Goal: Information Seeking & Learning: Learn about a topic

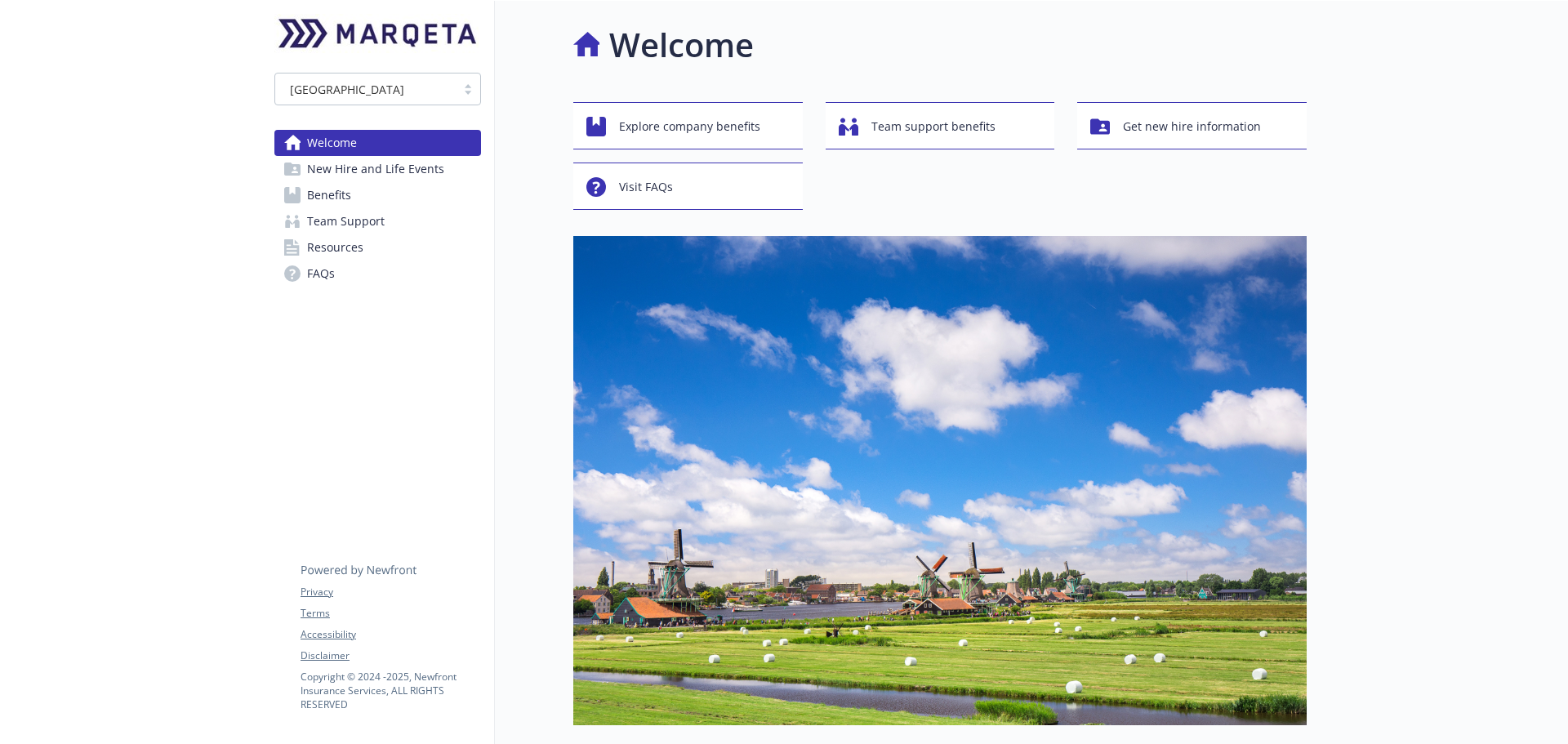
click at [330, 195] on span "Benefits" at bounding box center [329, 195] width 44 height 26
